Goal: Navigation & Orientation: Find specific page/section

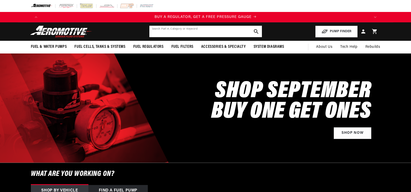
click at [155, 34] on input "text" at bounding box center [205, 31] width 112 height 11
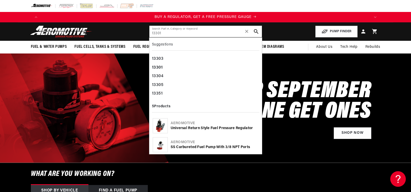
type input "13301"
click at [159, 125] on img at bounding box center [159, 125] width 11 height 15
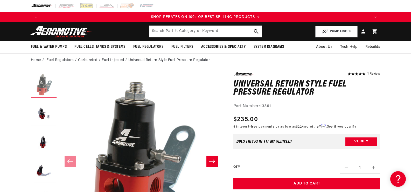
scroll to position [0, 986]
click at [363, 31] on icon at bounding box center [363, 31] width 4 height 4
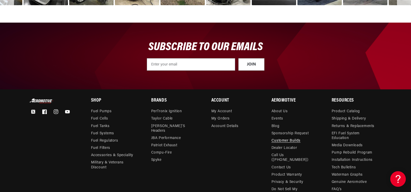
scroll to position [0, 657]
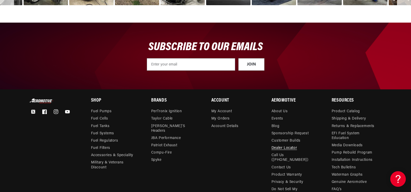
click at [277, 146] on link "Dealer Locator" at bounding box center [283, 147] width 25 height 7
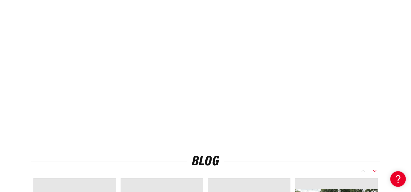
scroll to position [181, 0]
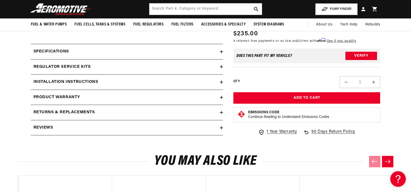
scroll to position [0, 986]
